Goal: Information Seeking & Learning: Find specific page/section

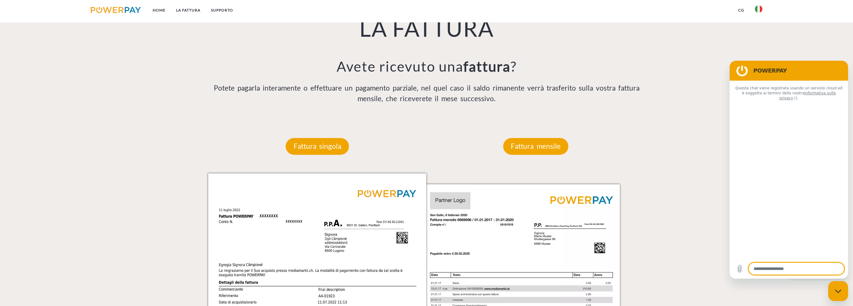
type textarea "*"
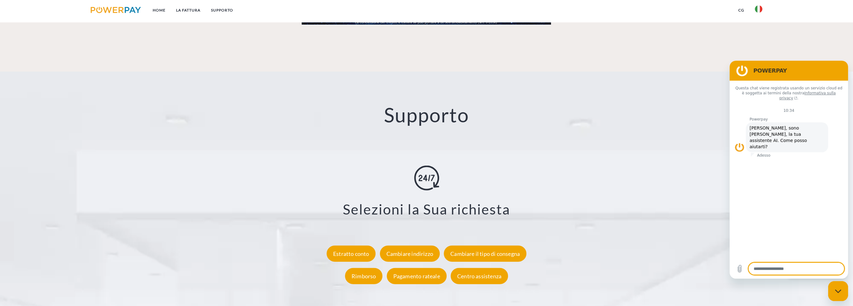
scroll to position [1122, 0]
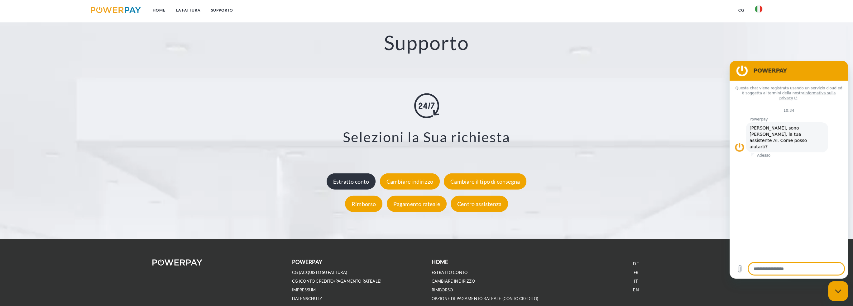
click at [359, 180] on div "Estratto conto" at bounding box center [351, 181] width 49 height 16
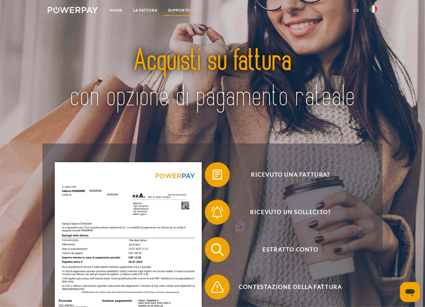
click at [175, 12] on link "Supporto" at bounding box center [179, 10] width 33 height 11
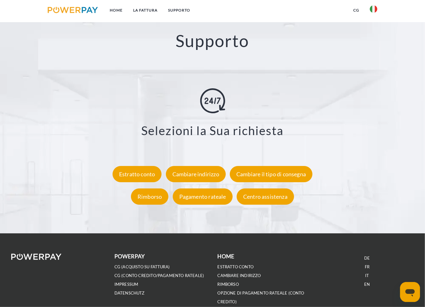
scroll to position [1040, 0]
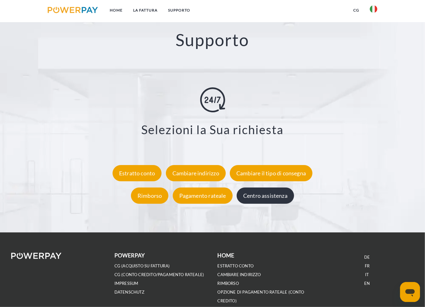
click at [277, 196] on div "Centro assistenza" at bounding box center [265, 196] width 57 height 16
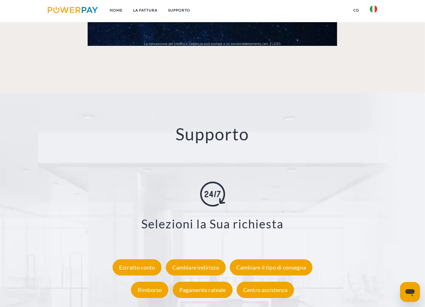
scroll to position [946, 0]
